Goal: Check status

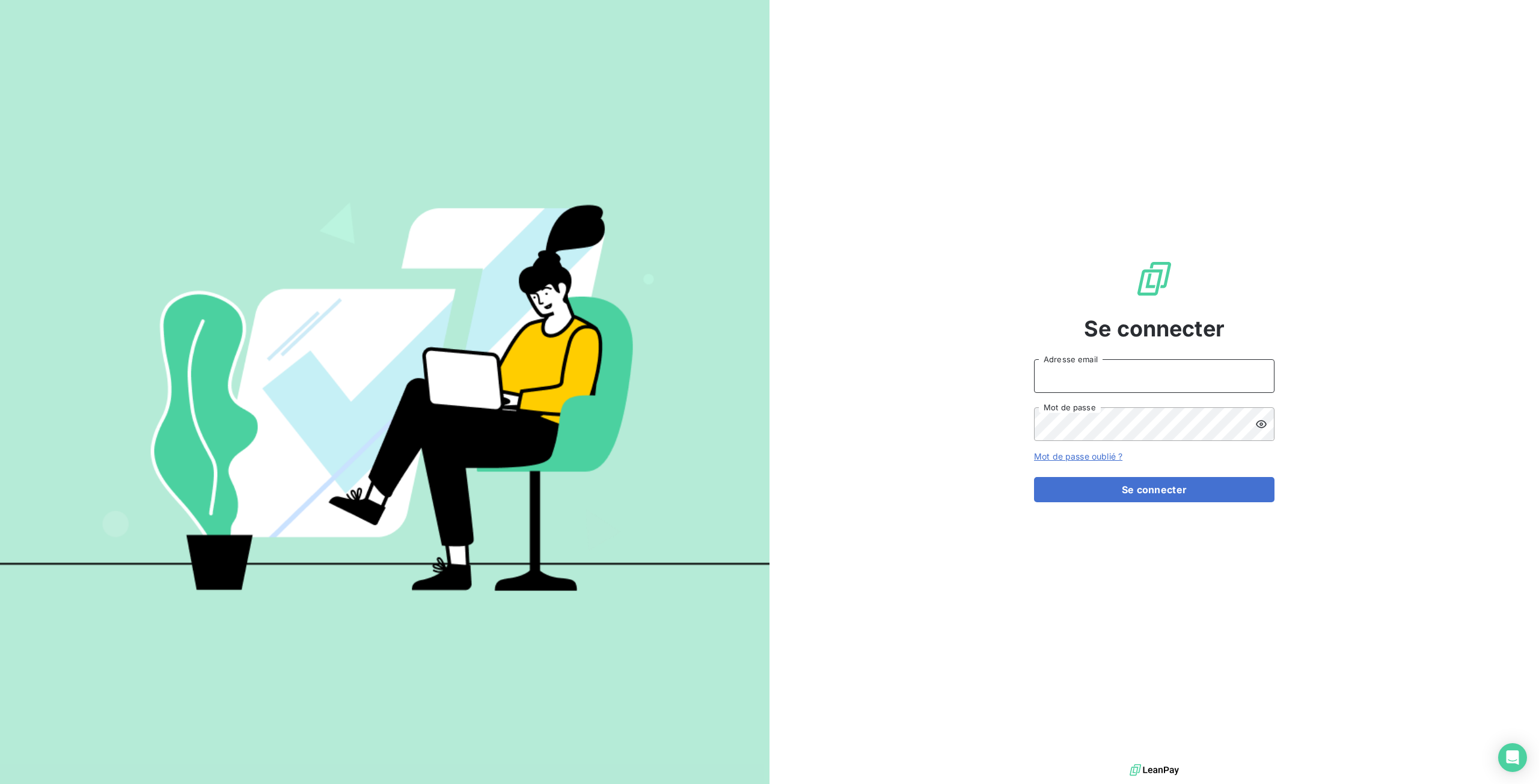
type input "[EMAIL_ADDRESS][DOMAIN_NAME]"
click at [1205, 488] on button "Se connecter" at bounding box center [1154, 490] width 240 height 25
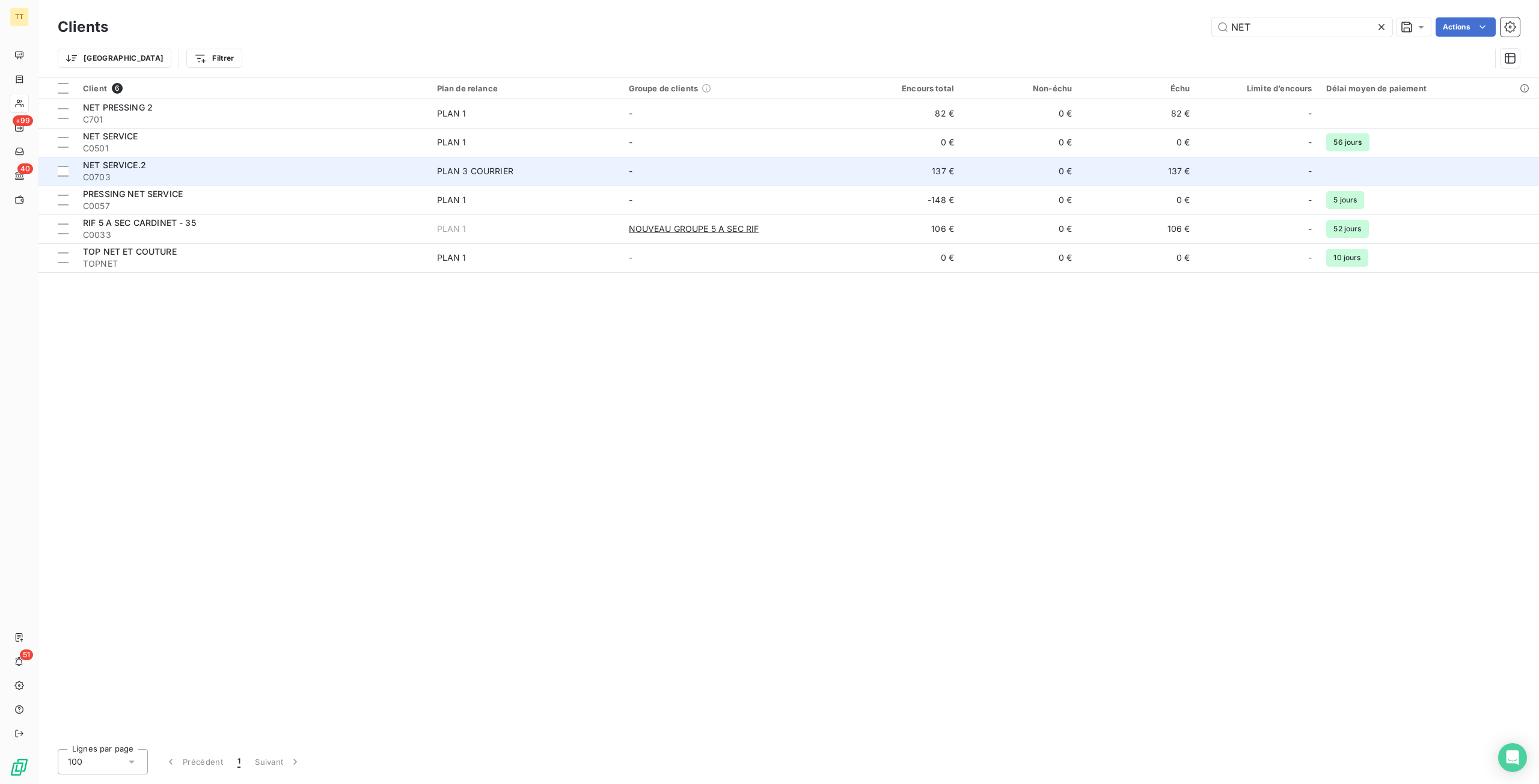
click at [511, 170] on div "PLAN 3 COURRIER" at bounding box center [475, 171] width 76 height 12
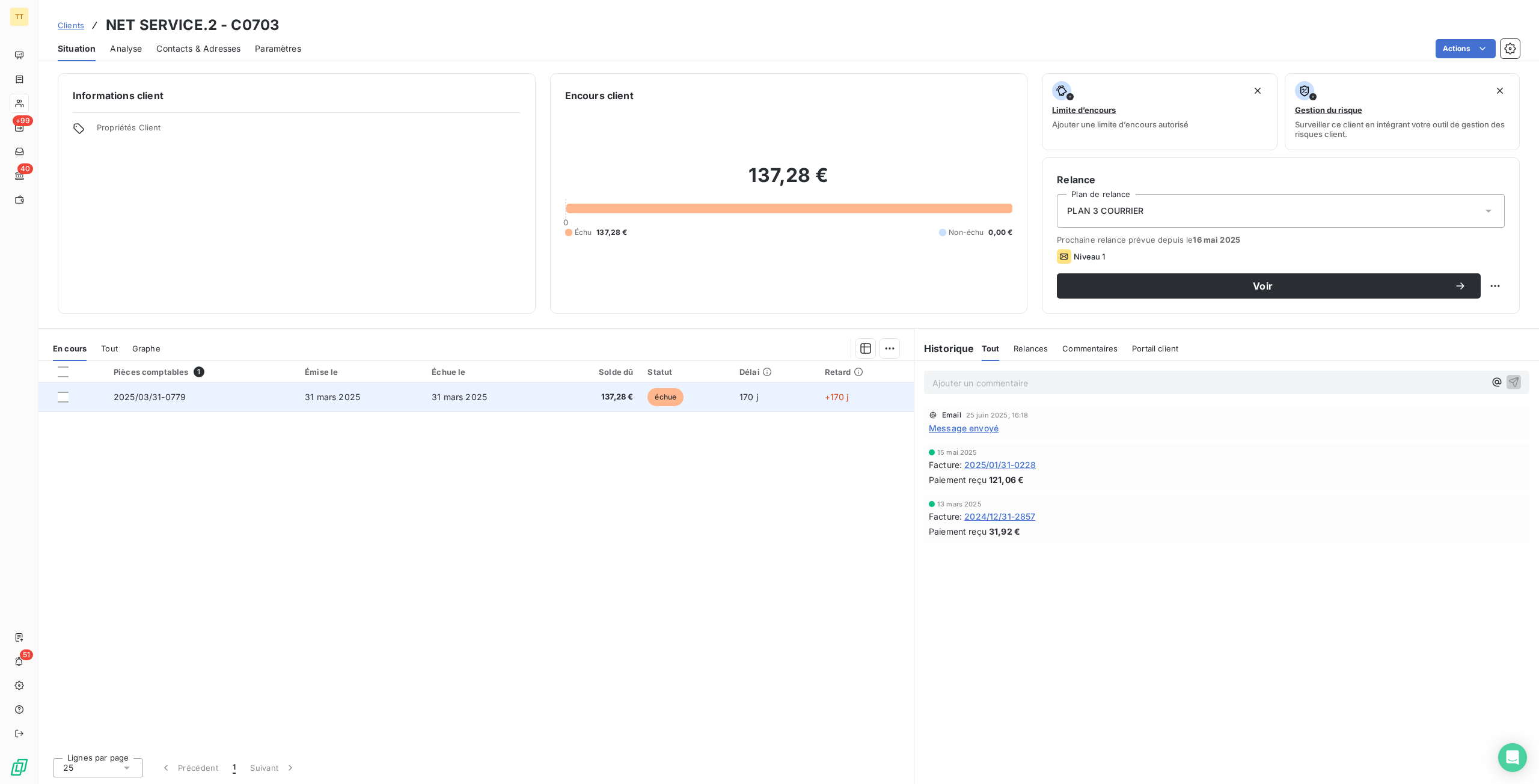
click at [514, 394] on td "31 mars 2025" at bounding box center [487, 396] width 127 height 28
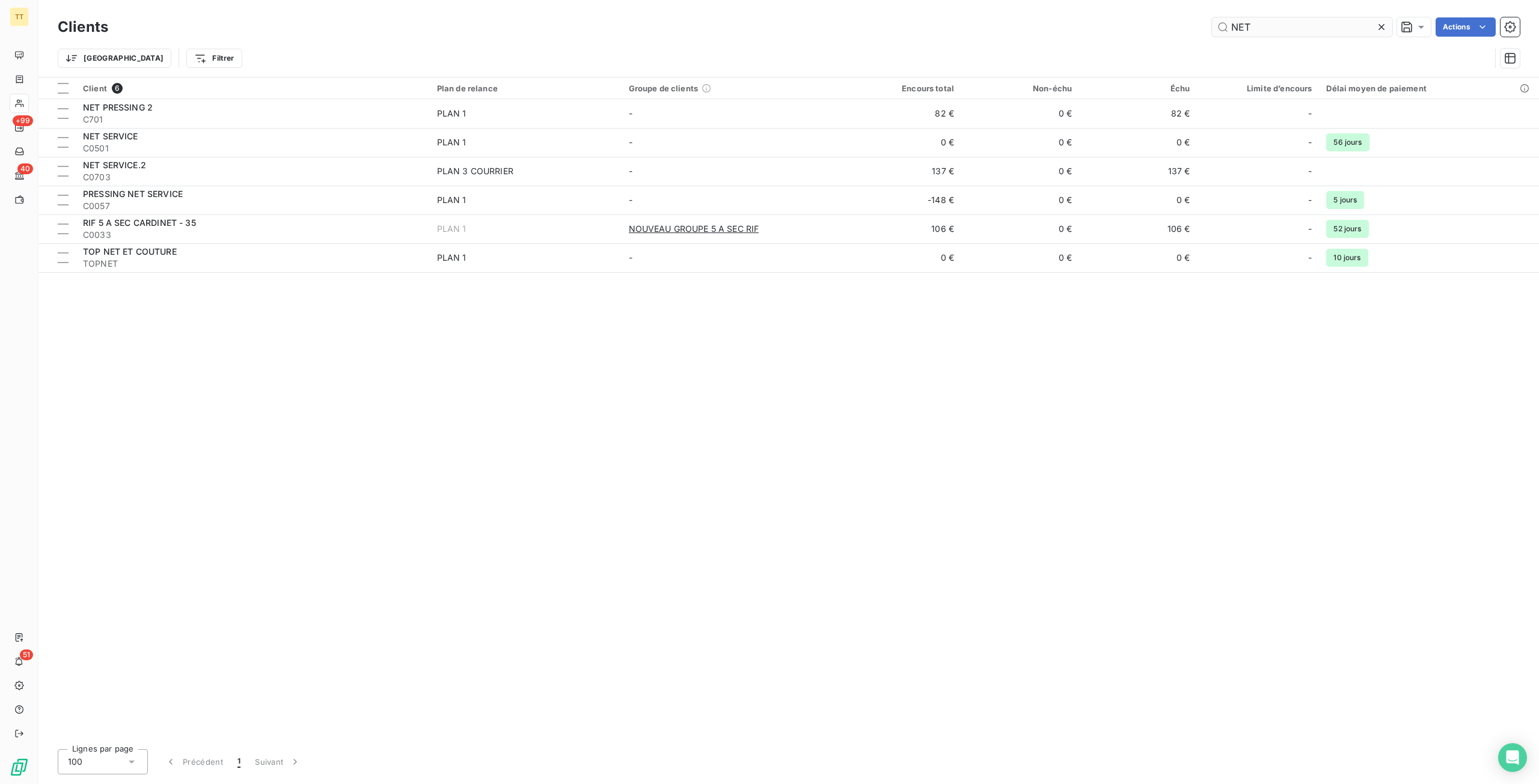
click at [1380, 27] on icon at bounding box center [1382, 27] width 12 height 12
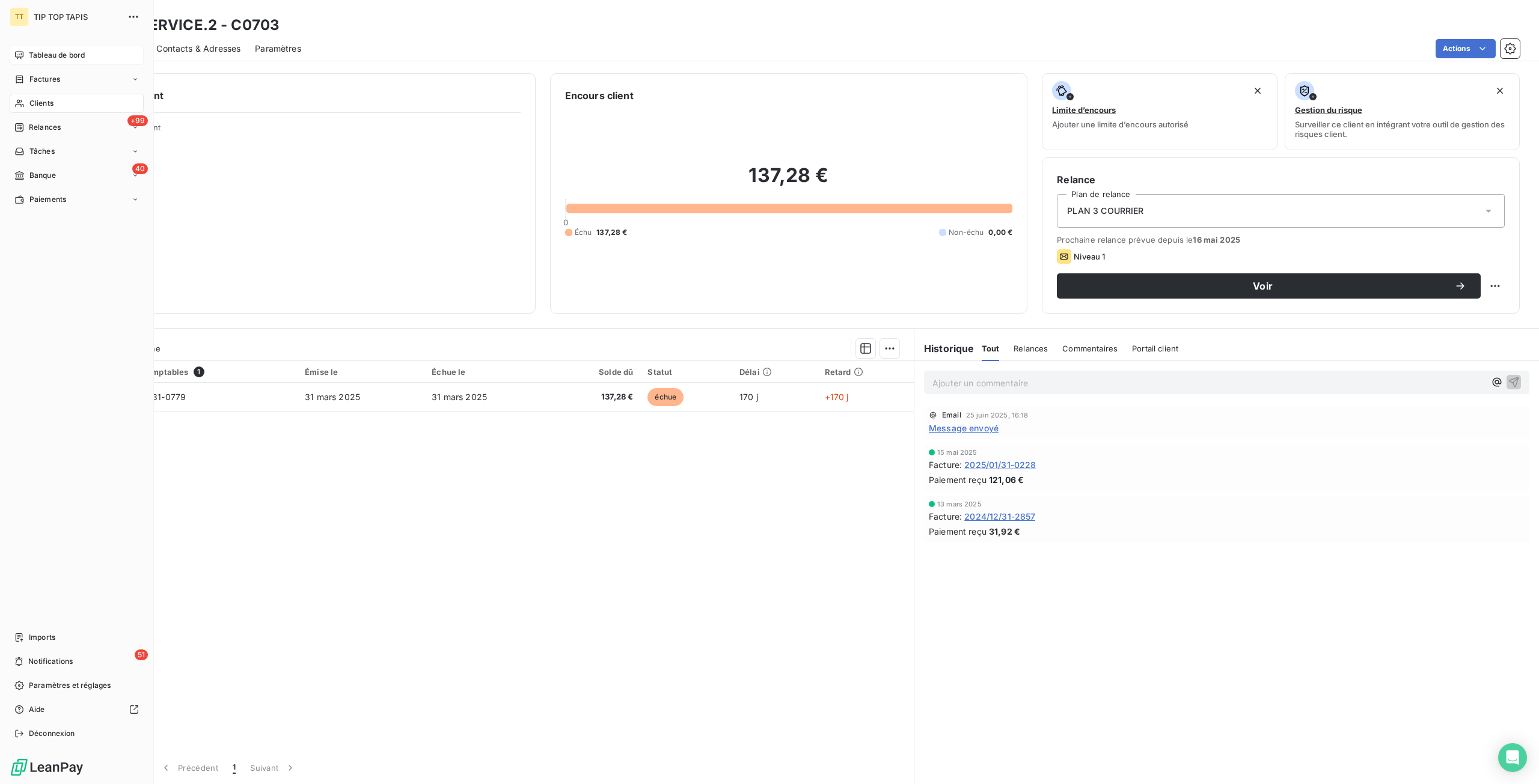
click at [42, 54] on span "Tableau de bord" at bounding box center [56, 55] width 56 height 11
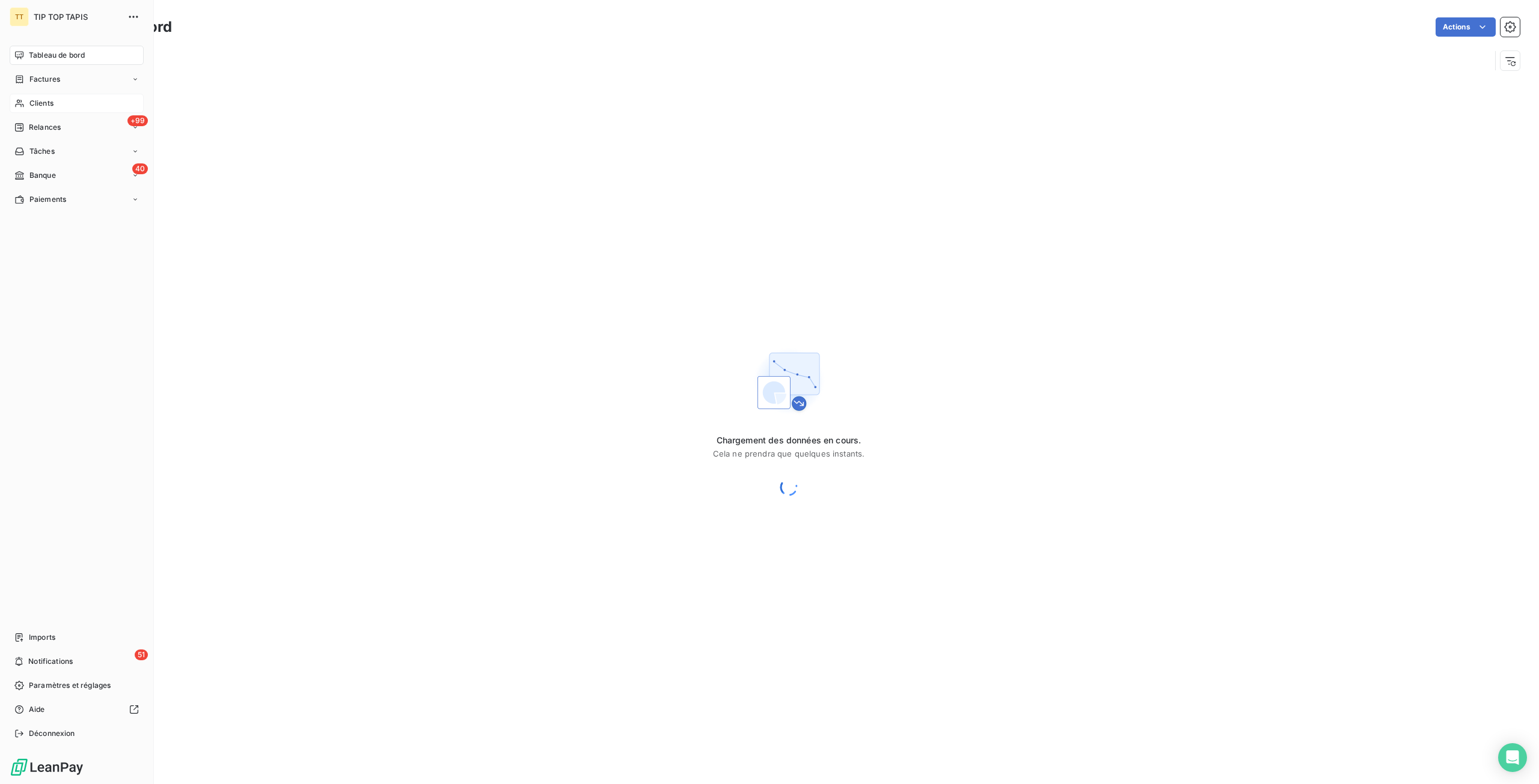
drag, startPoint x: 22, startPoint y: 102, endPoint x: 73, endPoint y: 104, distance: 51.0
click at [22, 102] on icon at bounding box center [20, 103] width 10 height 9
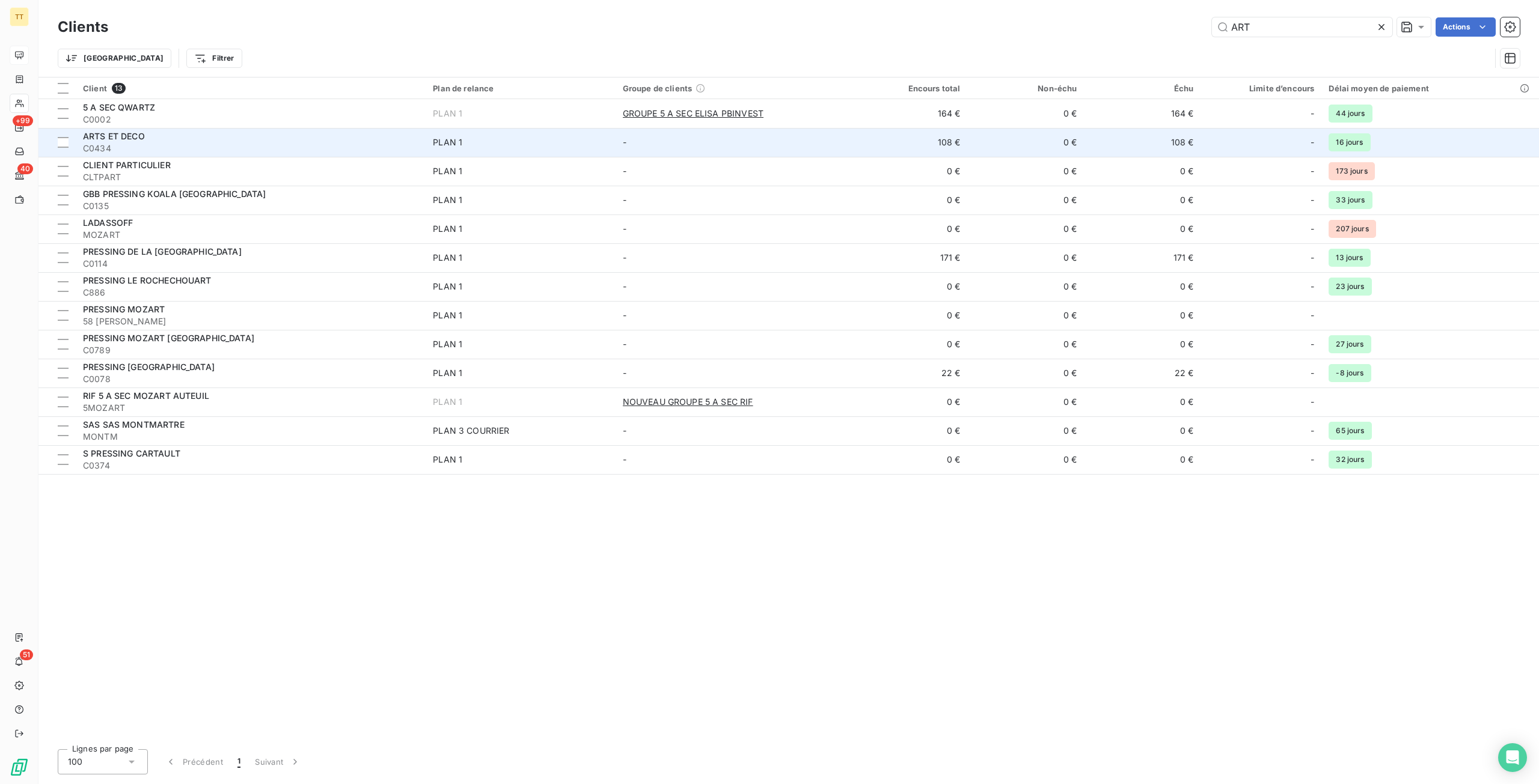
type input "ART"
click at [470, 140] on span "PLAN 1" at bounding box center [520, 142] width 175 height 12
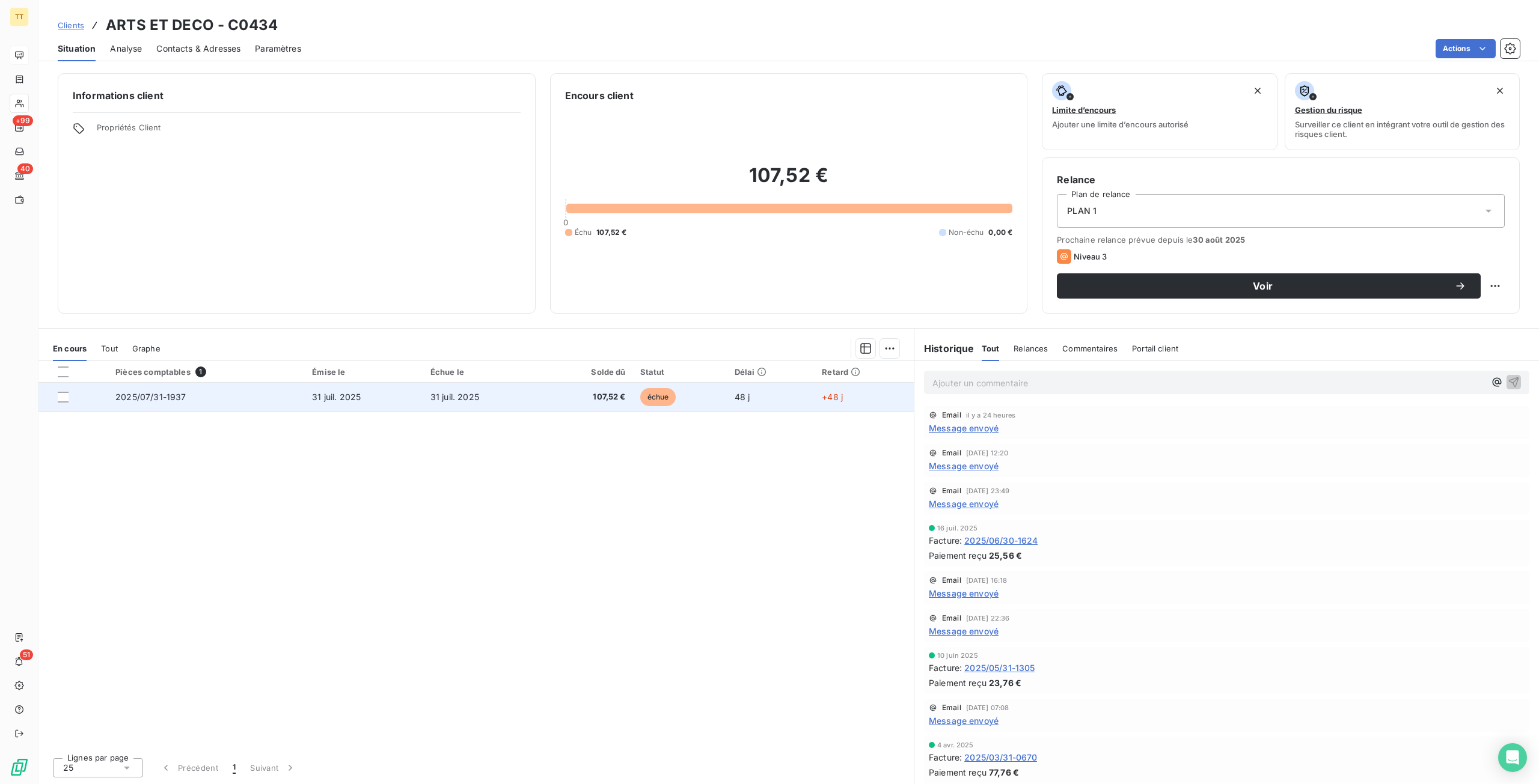
click at [592, 396] on span "107,52 €" at bounding box center [587, 397] width 77 height 12
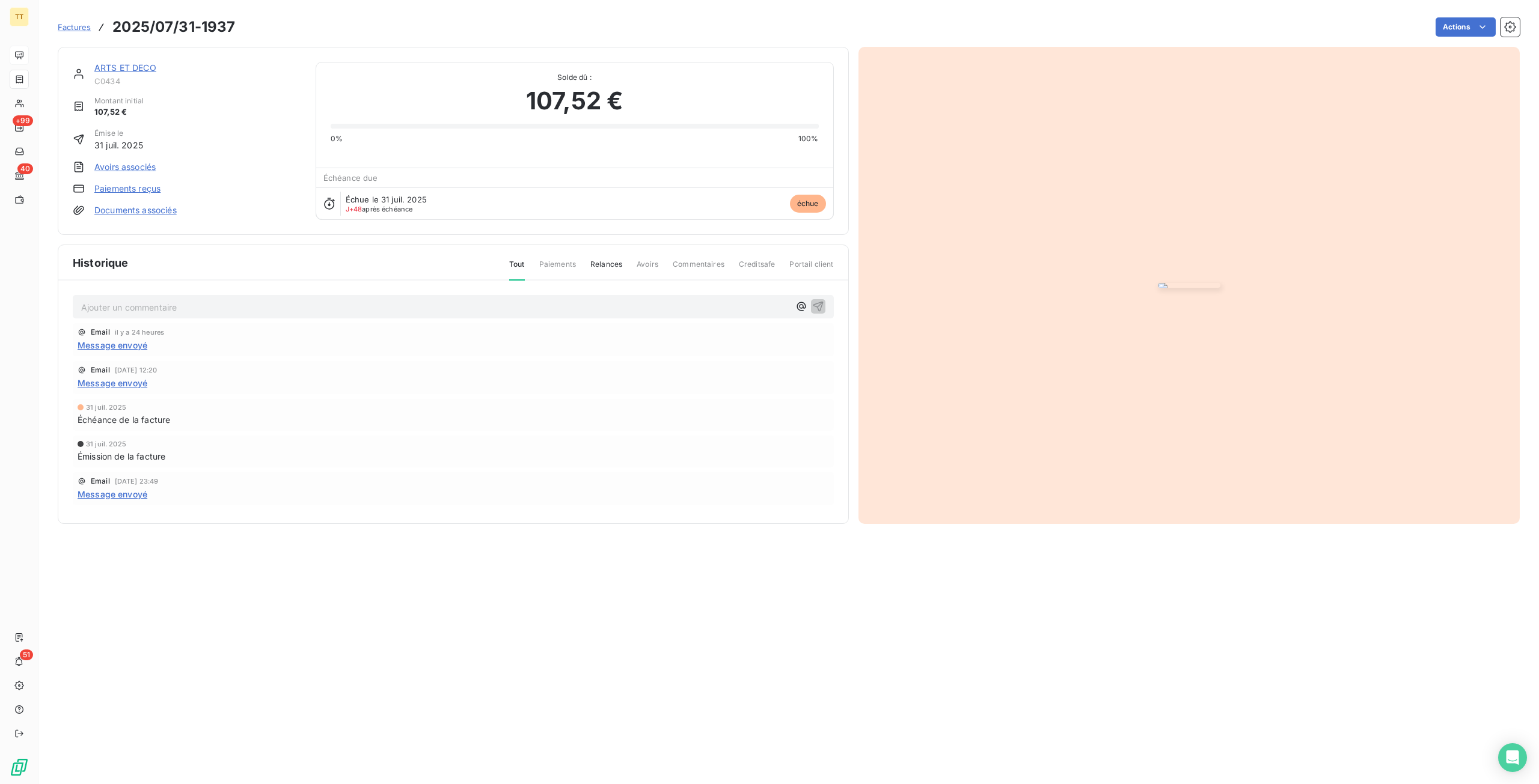
click at [1220, 288] on img "button" at bounding box center [1189, 286] width 62 height 5
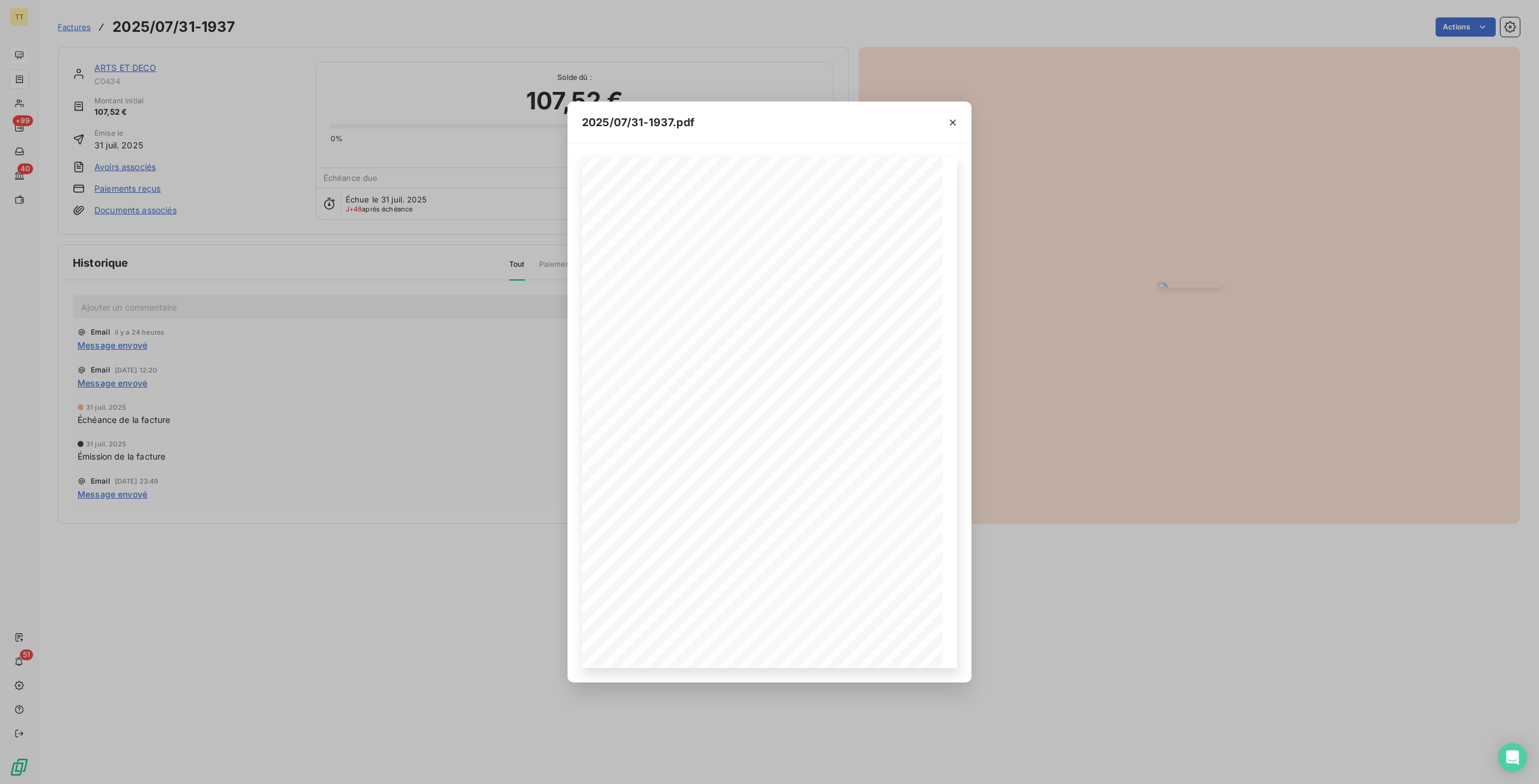
click at [107, 47] on div "2025/07/31-1937.pdf TIP-TOP TAPIS [STREET_ADDRESS] Tél : [PHONE_NUMBER] email: …" at bounding box center [770, 392] width 1539 height 784
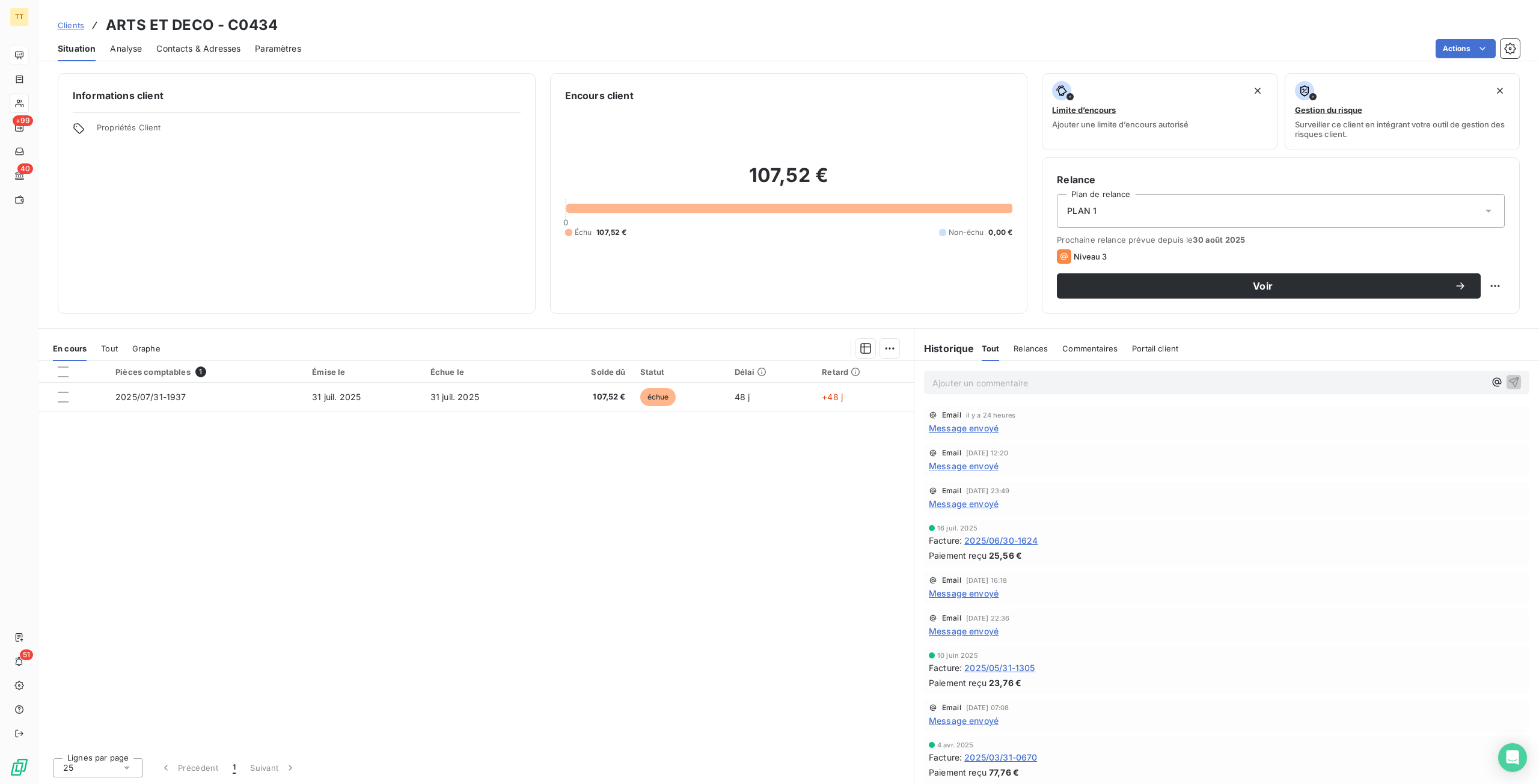
click at [965, 429] on span "Message envoyé" at bounding box center [964, 428] width 70 height 13
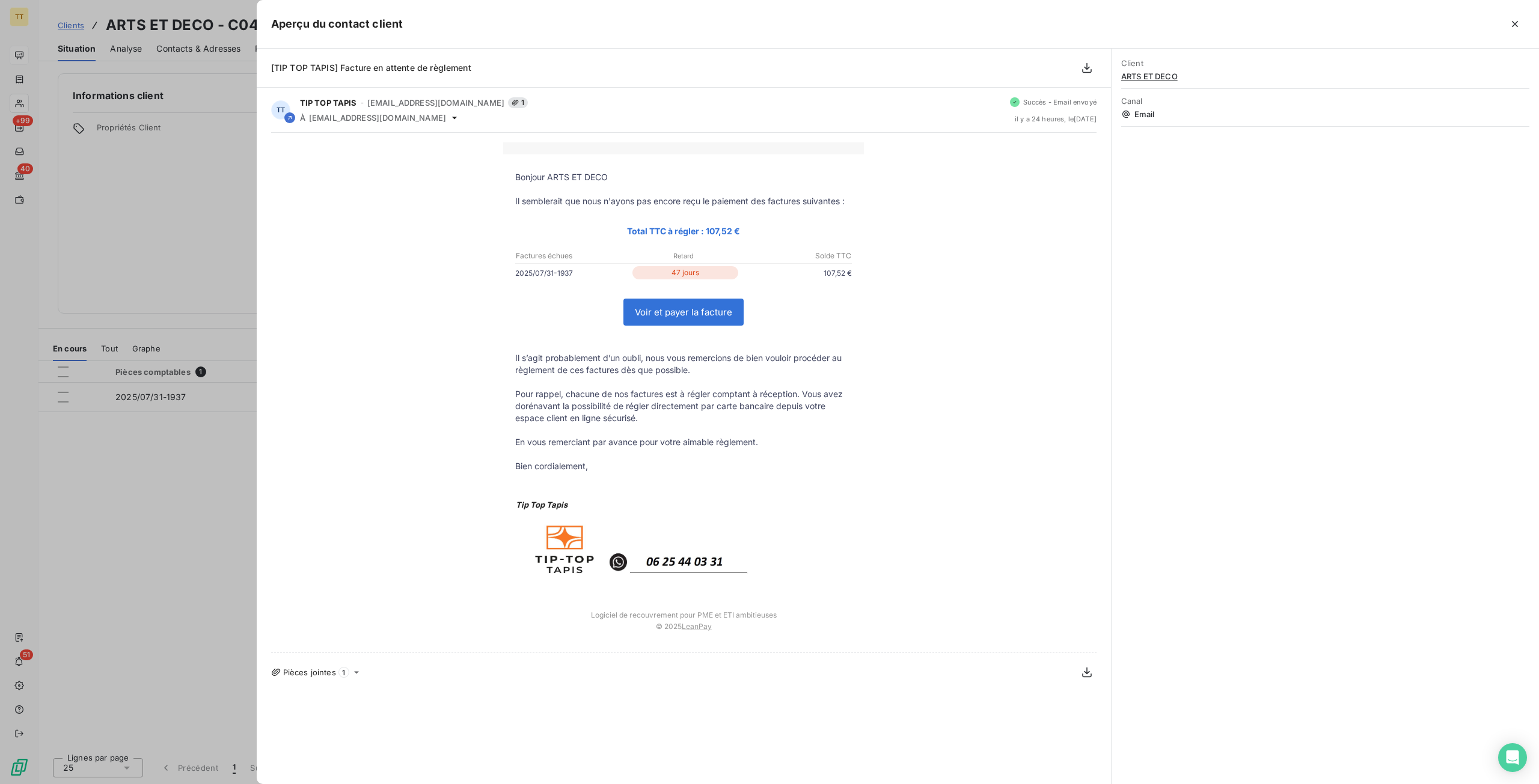
drag, startPoint x: 92, startPoint y: 295, endPoint x: 97, endPoint y: 304, distance: 10.3
click at [92, 295] on div at bounding box center [770, 392] width 1539 height 784
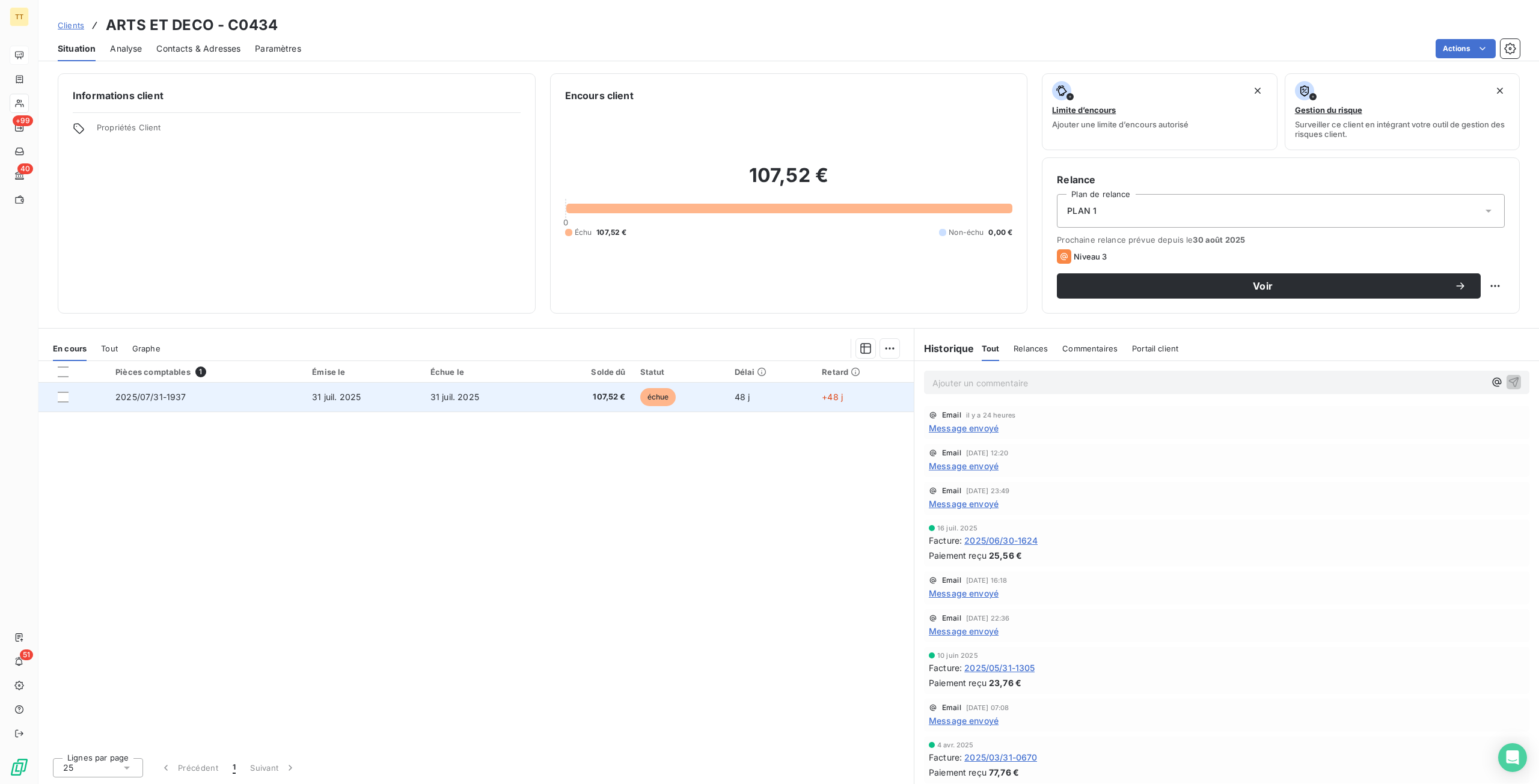
click at [179, 403] on td "2025/07/31-1937" at bounding box center [206, 396] width 197 height 28
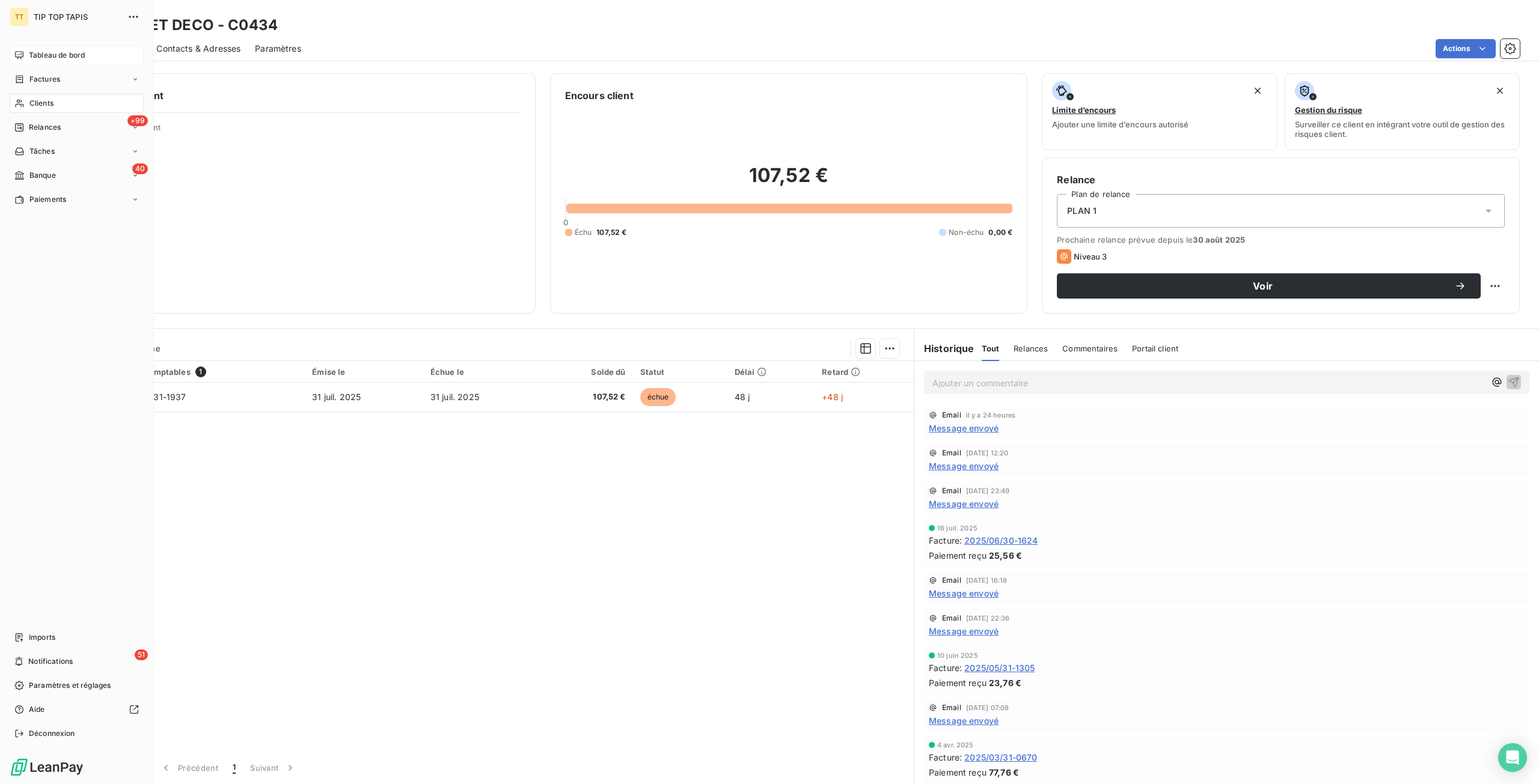
click at [56, 51] on span "Tableau de bord" at bounding box center [56, 55] width 56 height 11
